Goal: Find specific page/section

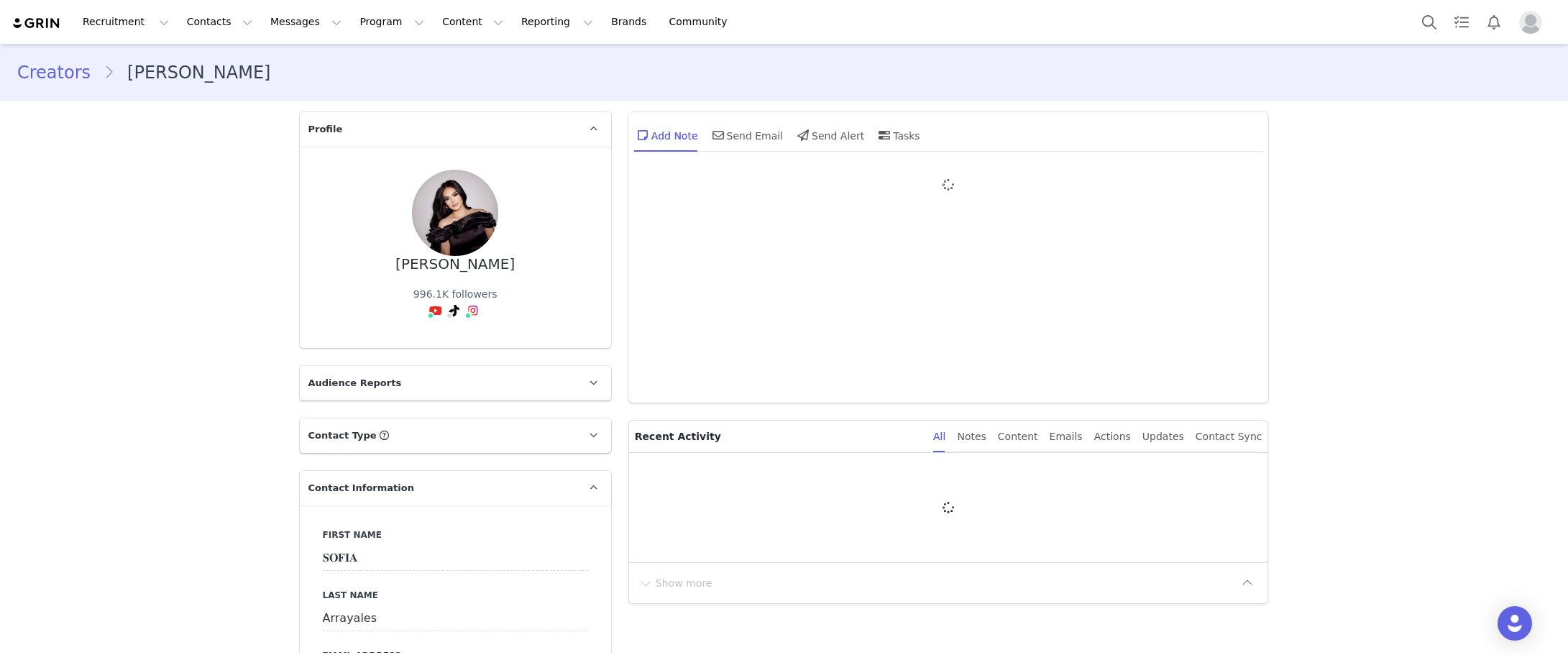
type input "+1 ([GEOGRAPHIC_DATA])"
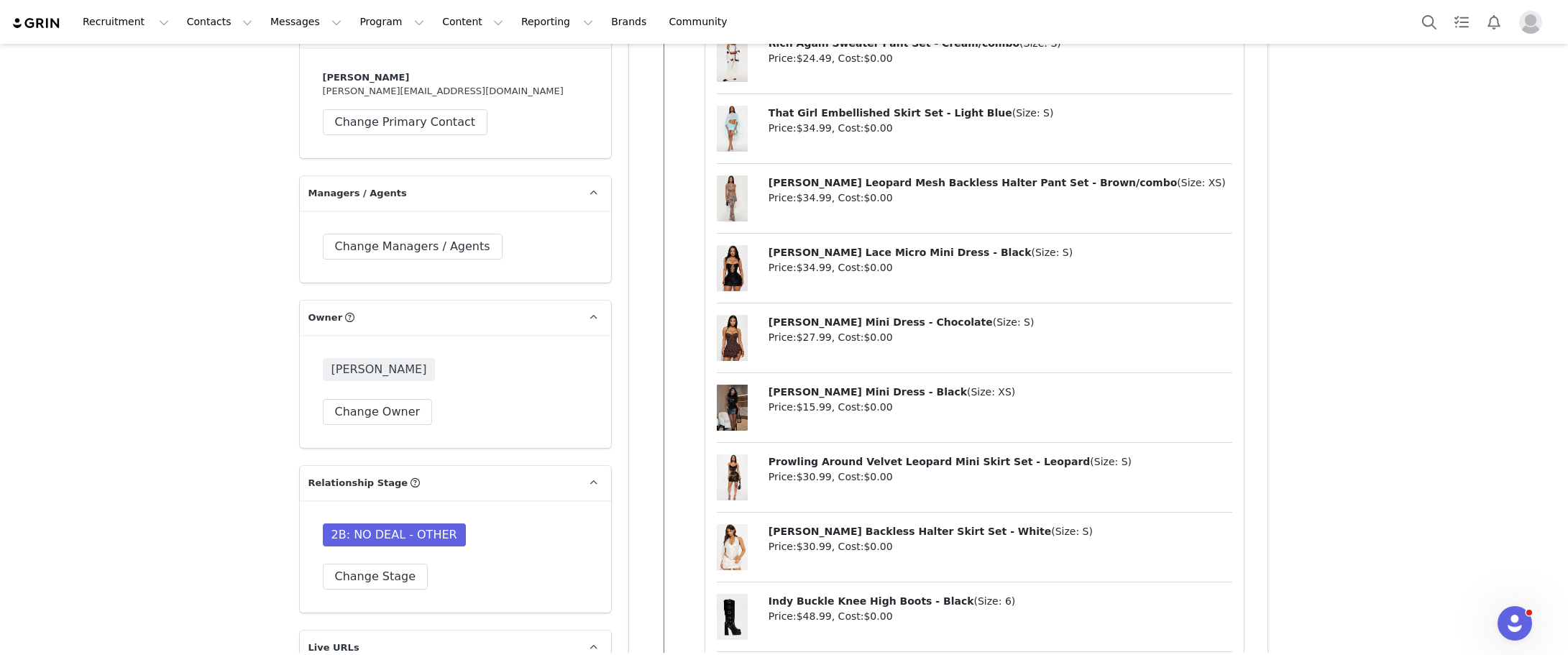
scroll to position [3521, 0]
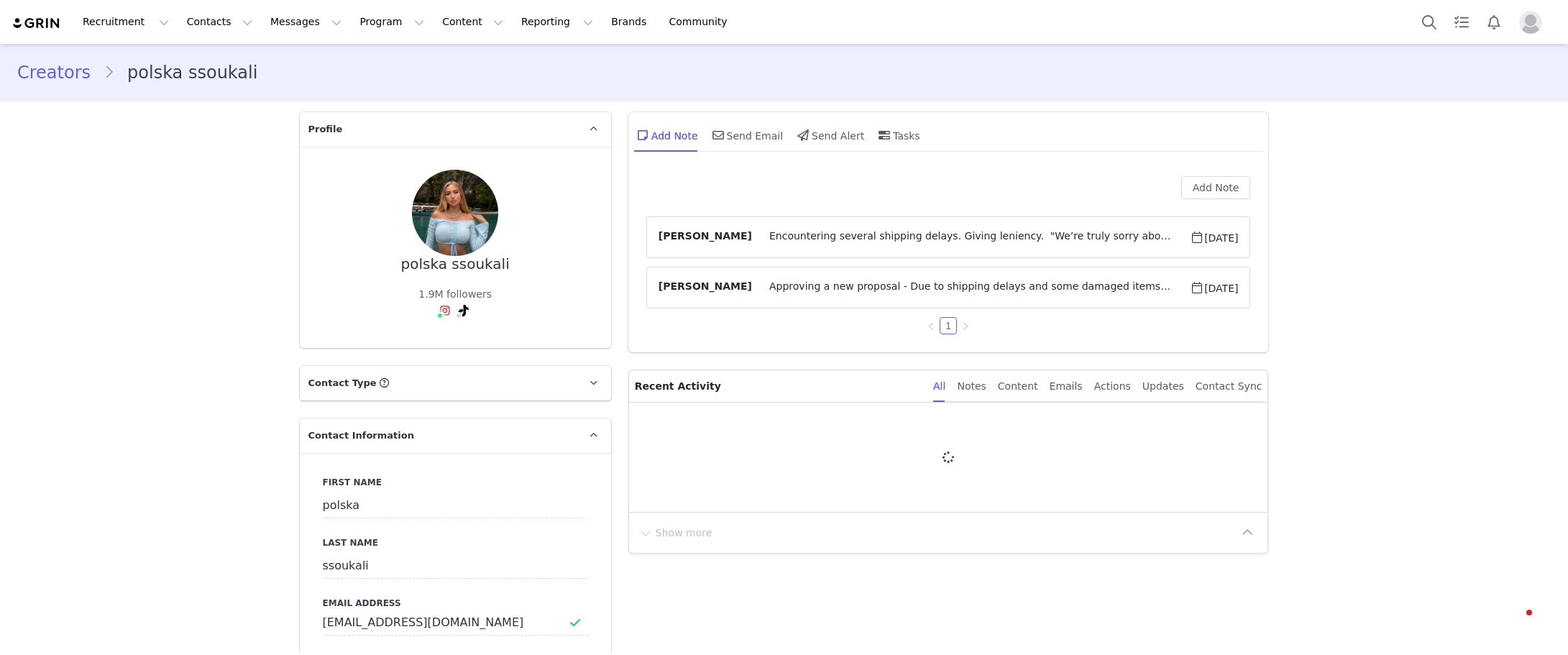
type input "+33 ([GEOGRAPHIC_DATA])"
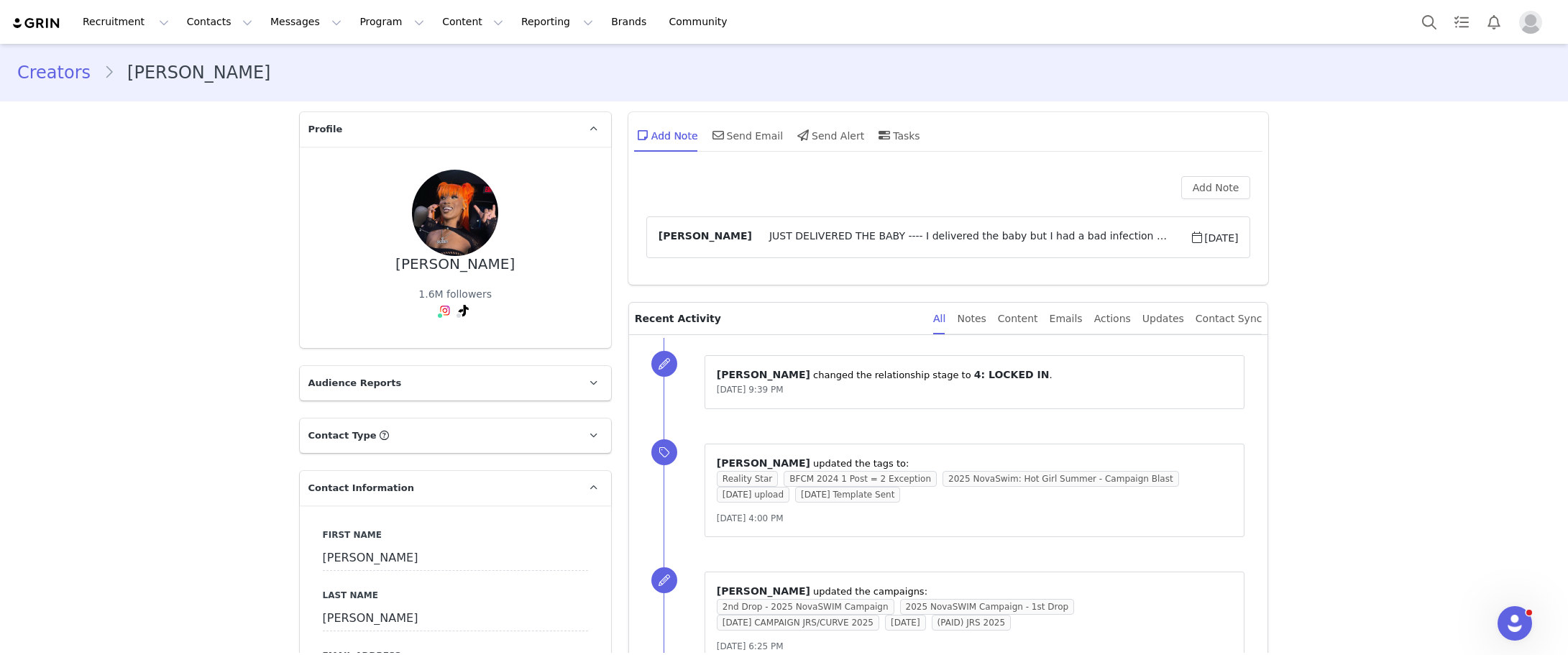
scroll to position [3808, 0]
